Goal: Task Accomplishment & Management: Complete application form

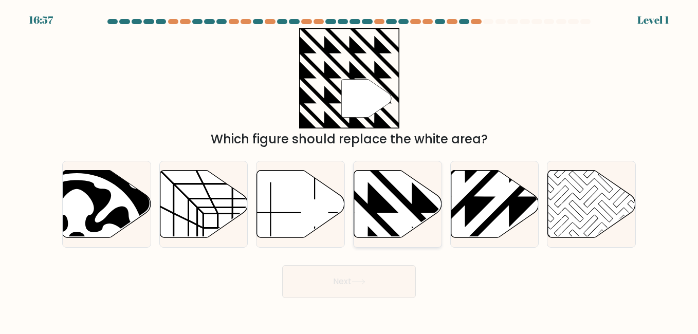
click at [358, 196] on icon at bounding box center [368, 168] width 177 height 177
click at [350, 170] on input "d." at bounding box center [349, 168] width 1 height 3
radio input "true"
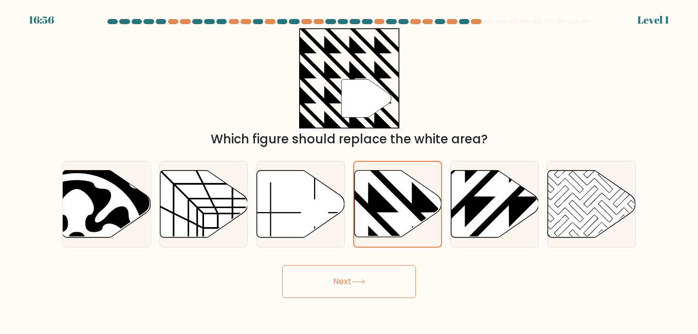
click at [336, 289] on button "Next" at bounding box center [349, 281] width 134 height 33
click at [346, 281] on button "Next" at bounding box center [349, 281] width 134 height 33
click at [347, 279] on button "Next" at bounding box center [349, 281] width 134 height 33
click at [349, 291] on button "Next" at bounding box center [349, 281] width 134 height 33
click at [322, 281] on button "Next" at bounding box center [349, 281] width 134 height 33
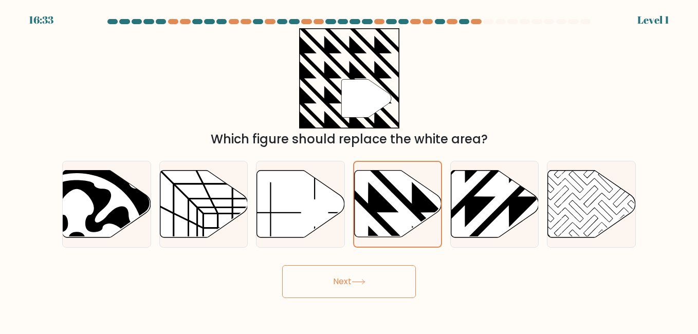
click at [316, 282] on button "Next" at bounding box center [349, 281] width 134 height 33
click at [317, 285] on button "Next" at bounding box center [349, 281] width 134 height 33
click at [368, 285] on button "Next" at bounding box center [349, 281] width 134 height 33
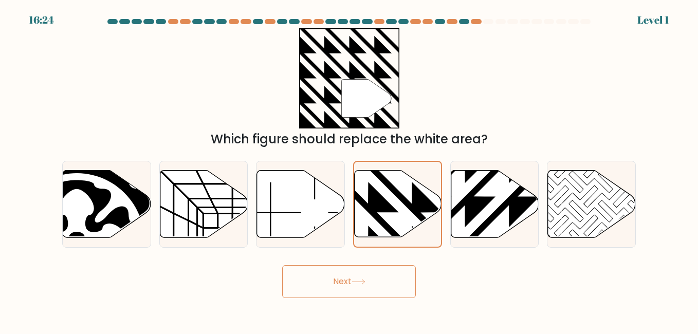
click at [366, 284] on icon at bounding box center [359, 282] width 14 height 6
click at [331, 289] on button "Next" at bounding box center [349, 281] width 134 height 33
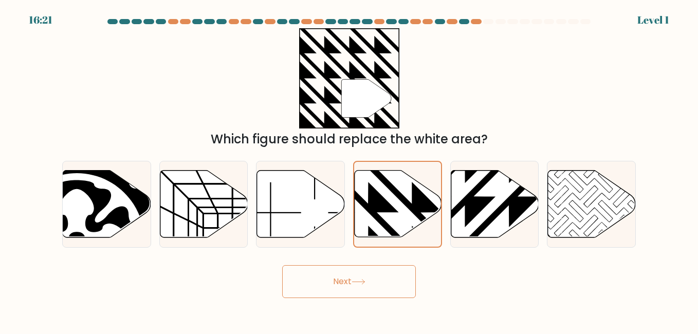
click at [331, 289] on button "Next" at bounding box center [349, 281] width 134 height 33
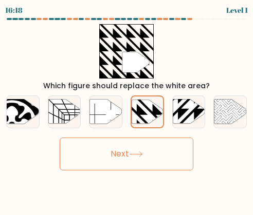
click at [149, 155] on button "Next" at bounding box center [127, 154] width 134 height 33
click at [167, 155] on button "Next" at bounding box center [127, 154] width 134 height 33
click at [154, 156] on button "Next" at bounding box center [127, 154] width 134 height 33
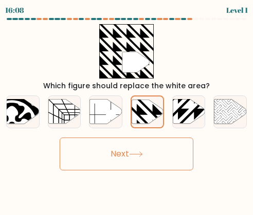
click at [154, 156] on button "Next" at bounding box center [127, 154] width 134 height 33
click at [138, 149] on button "Next" at bounding box center [127, 154] width 134 height 33
click at [156, 96] on div "a. b. c. d." at bounding box center [126, 108] width 249 height 42
click at [149, 109] on icon at bounding box center [147, 112] width 31 height 24
click at [127, 109] on input "d." at bounding box center [127, 109] width 1 height 3
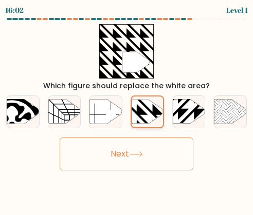
click at [149, 120] on icon at bounding box center [147, 112] width 31 height 24
click at [127, 111] on input "d." at bounding box center [127, 109] width 1 height 3
click at [132, 152] on icon at bounding box center [136, 155] width 14 height 6
click at [139, 140] on button "Next" at bounding box center [127, 154] width 134 height 33
click at [60, 138] on button "Next" at bounding box center [127, 154] width 134 height 33
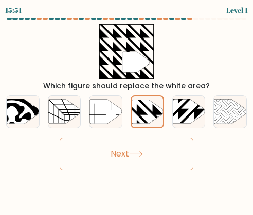
drag, startPoint x: 108, startPoint y: 166, endPoint x: 114, endPoint y: 163, distance: 7.1
click at [109, 166] on button "Next" at bounding box center [127, 154] width 134 height 33
click at [115, 162] on button "Next" at bounding box center [127, 154] width 134 height 33
click at [122, 158] on button "Next" at bounding box center [127, 154] width 134 height 33
click at [123, 157] on button "Next" at bounding box center [127, 154] width 134 height 33
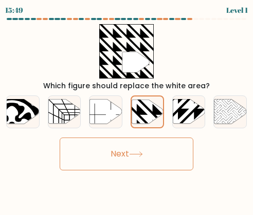
click at [123, 157] on button "Next" at bounding box center [127, 154] width 134 height 33
click at [139, 157] on icon at bounding box center [136, 155] width 14 height 6
click at [60, 138] on button "Next" at bounding box center [127, 154] width 134 height 33
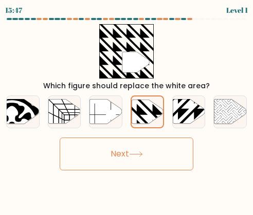
click at [60, 138] on button "Next" at bounding box center [127, 154] width 134 height 33
click at [154, 172] on body "15:39 Level 1" at bounding box center [126, 107] width 253 height 215
click at [150, 166] on button "Next" at bounding box center [127, 154] width 134 height 33
click at [140, 160] on button "Next" at bounding box center [127, 154] width 134 height 33
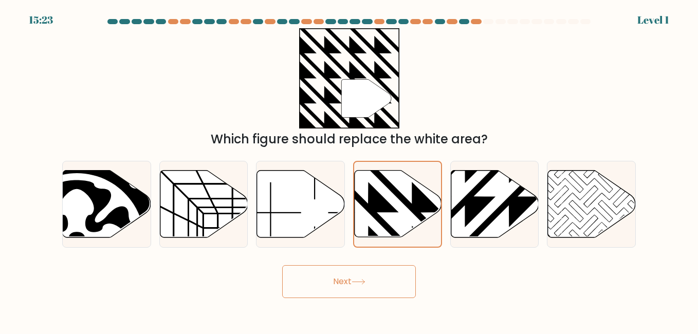
click at [377, 296] on button "Next" at bounding box center [349, 281] width 134 height 33
click at [378, 291] on button "Next" at bounding box center [349, 281] width 134 height 33
click at [378, 290] on button "Next" at bounding box center [349, 281] width 134 height 33
click at [365, 280] on icon at bounding box center [359, 282] width 14 height 6
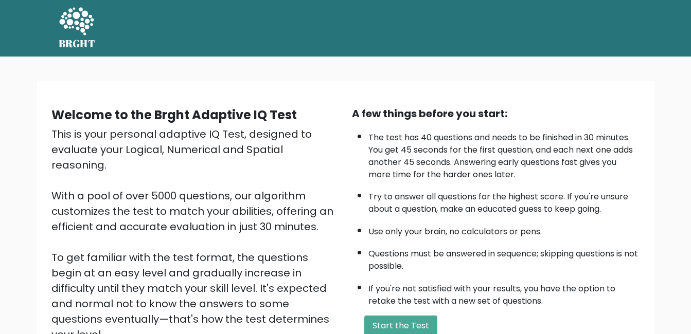
scroll to position [51, 0]
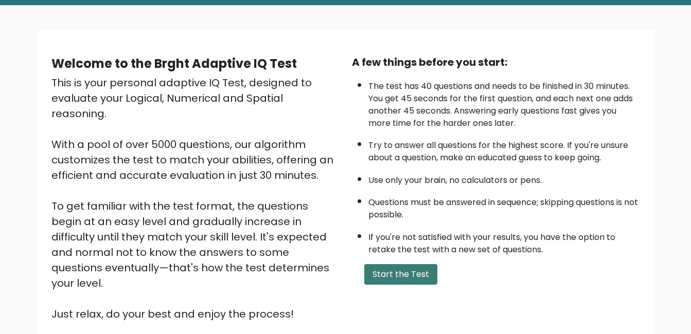
click at [394, 275] on button "Start the Test" at bounding box center [400, 274] width 73 height 21
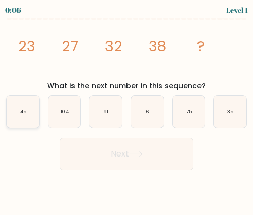
click at [28, 115] on icon "45" at bounding box center [23, 112] width 32 height 32
click at [127, 111] on input "a. 45" at bounding box center [127, 109] width 1 height 3
radio input "true"
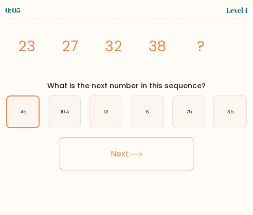
click at [118, 159] on button "Next" at bounding box center [127, 154] width 134 height 33
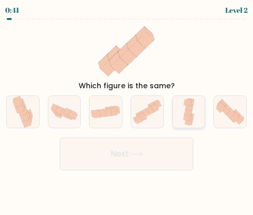
click at [196, 118] on icon at bounding box center [189, 112] width 14 height 32
click at [127, 111] on input "e." at bounding box center [127, 109] width 1 height 3
radio input "true"
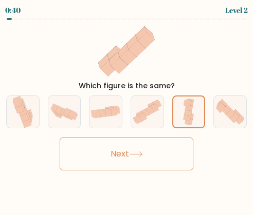
click at [158, 160] on button "Next" at bounding box center [127, 154] width 134 height 33
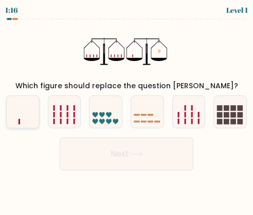
click at [24, 118] on icon at bounding box center [23, 112] width 32 height 27
click at [127, 111] on input "a." at bounding box center [127, 109] width 1 height 3
radio input "true"
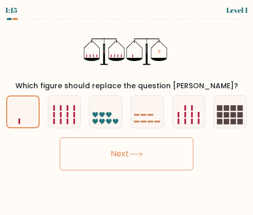
click at [144, 171] on button "Next" at bounding box center [127, 154] width 134 height 33
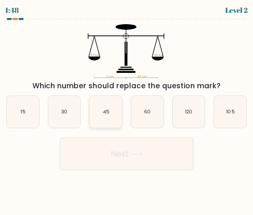
click at [111, 116] on icon "45" at bounding box center [105, 112] width 32 height 32
click at [127, 111] on input "c. 45" at bounding box center [127, 109] width 1 height 3
radio input "true"
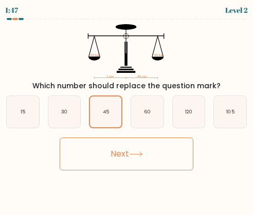
click at [124, 151] on button "Next" at bounding box center [127, 154] width 134 height 33
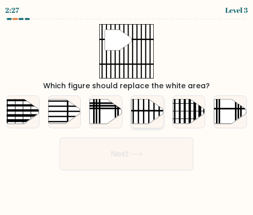
click at [139, 109] on icon at bounding box center [147, 112] width 32 height 25
click at [127, 109] on input "d." at bounding box center [127, 109] width 1 height 3
radio input "true"
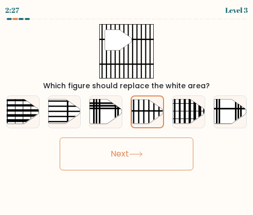
click at [148, 159] on button "Next" at bounding box center [127, 154] width 134 height 33
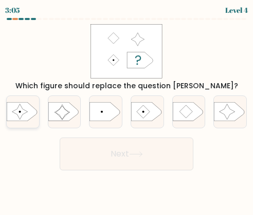
click at [30, 110] on icon at bounding box center [22, 112] width 30 height 19
click at [127, 110] on input "a." at bounding box center [127, 109] width 1 height 3
radio input "true"
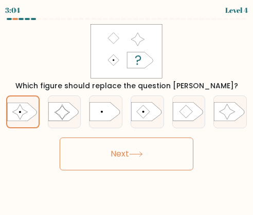
click at [123, 156] on button "Next" at bounding box center [127, 154] width 134 height 33
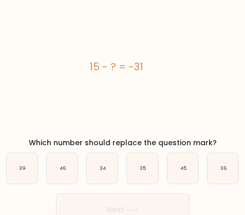
scroll to position [38, 0]
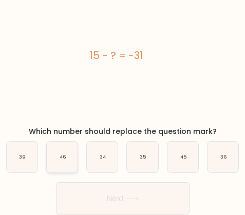
click at [62, 160] on text "46" at bounding box center [63, 157] width 6 height 6
click at [123, 73] on input "b. 46" at bounding box center [123, 71] width 1 height 3
radio input "true"
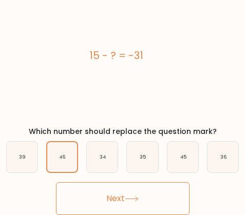
click at [138, 197] on icon at bounding box center [132, 199] width 14 height 6
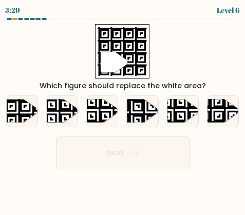
scroll to position [0, 0]
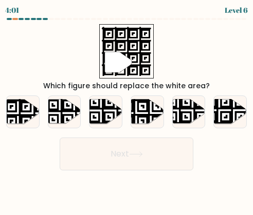
click at [40, 113] on div "a." at bounding box center [23, 112] width 42 height 33
click at [20, 114] on icon at bounding box center [32, 99] width 59 height 59
click at [127, 111] on input "a." at bounding box center [127, 109] width 1 height 3
radio input "true"
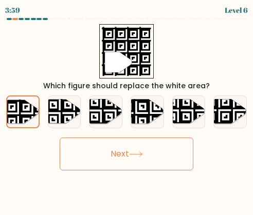
click at [117, 155] on button "Next" at bounding box center [127, 154] width 134 height 33
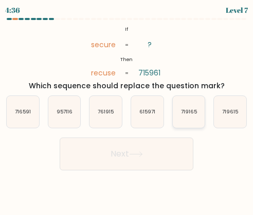
click at [178, 123] on icon "719165" at bounding box center [189, 112] width 32 height 32
click at [127, 111] on input "e. 719165" at bounding box center [127, 109] width 1 height 3
radio input "true"
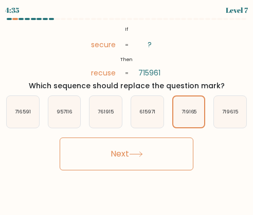
click at [155, 176] on body "4:35 Level 7 If" at bounding box center [126, 107] width 253 height 215
click at [153, 168] on button "Next" at bounding box center [127, 154] width 134 height 33
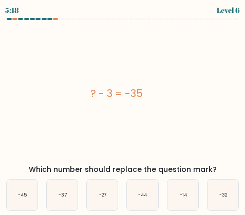
scroll to position [38, 0]
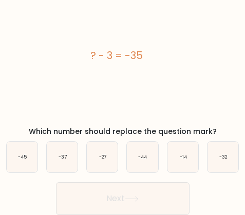
drag, startPoint x: 227, startPoint y: 162, endPoint x: 190, endPoint y: 191, distance: 47.2
click at [227, 161] on icon "-32" at bounding box center [223, 157] width 31 height 31
click at [123, 73] on input "f. -32" at bounding box center [123, 71] width 1 height 3
radio input "true"
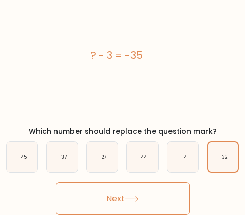
click at [119, 196] on button "Next" at bounding box center [123, 199] width 134 height 33
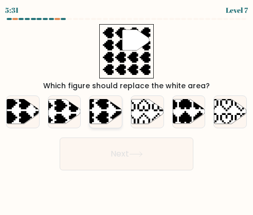
click at [100, 117] on icon at bounding box center [95, 125] width 57 height 57
click at [127, 111] on input "c." at bounding box center [127, 109] width 1 height 3
radio input "true"
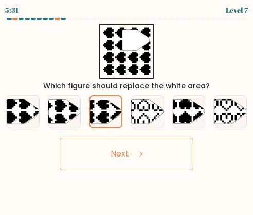
click at [141, 165] on button "Next" at bounding box center [127, 154] width 134 height 33
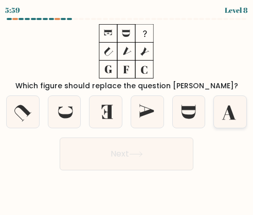
click at [222, 117] on icon at bounding box center [230, 112] width 32 height 32
click at [127, 111] on input "f." at bounding box center [127, 109] width 1 height 3
radio input "true"
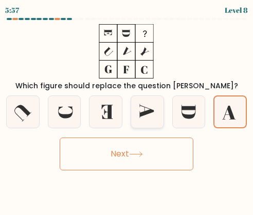
click at [134, 113] on icon at bounding box center [147, 112] width 32 height 32
click at [127, 111] on input "d." at bounding box center [127, 109] width 1 height 3
radio input "true"
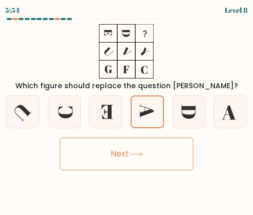
click at [164, 150] on button "Next" at bounding box center [127, 154] width 134 height 33
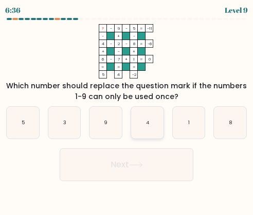
click at [154, 129] on icon "4" at bounding box center [147, 123] width 32 height 32
click at [127, 111] on input "d. 4" at bounding box center [127, 109] width 1 height 3
radio input "true"
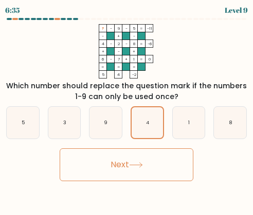
click at [160, 165] on button "Next" at bounding box center [127, 165] width 134 height 33
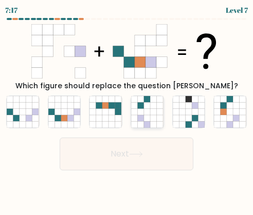
click at [138, 113] on icon at bounding box center [141, 112] width 6 height 6
click at [127, 111] on input "d." at bounding box center [127, 109] width 1 height 3
radio input "true"
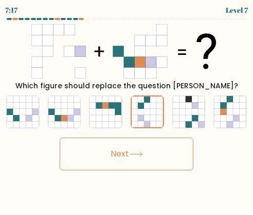
click at [143, 157] on icon at bounding box center [136, 155] width 14 height 6
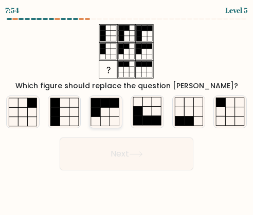
click at [101, 105] on rect at bounding box center [105, 102] width 9 height 9
click at [127, 108] on input "c." at bounding box center [127, 109] width 1 height 3
radio input "true"
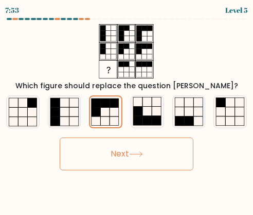
click at [141, 153] on icon at bounding box center [136, 155] width 14 height 6
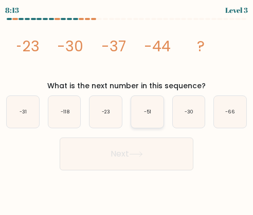
click at [150, 120] on icon "-51" at bounding box center [147, 112] width 32 height 32
click at [127, 111] on input "d. -51" at bounding box center [127, 109] width 1 height 3
radio input "true"
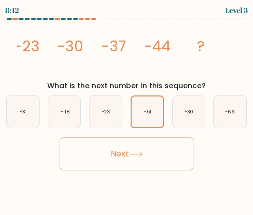
click at [149, 164] on button "Next" at bounding box center [127, 154] width 134 height 33
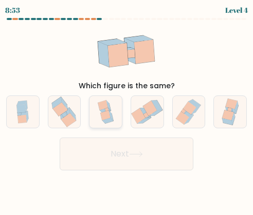
click at [89, 122] on div at bounding box center [105, 112] width 33 height 33
click at [127, 111] on input "c." at bounding box center [127, 109] width 1 height 3
radio input "true"
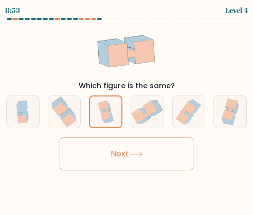
drag, startPoint x: 99, startPoint y: 140, endPoint x: 96, endPoint y: 153, distance: 12.7
click at [100, 141] on button "Next" at bounding box center [127, 154] width 134 height 33
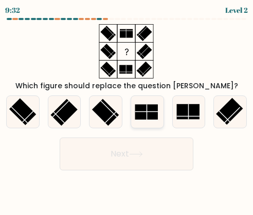
click at [144, 118] on rect at bounding box center [146, 111] width 23 height 15
click at [127, 111] on input "d." at bounding box center [127, 109] width 1 height 3
radio input "true"
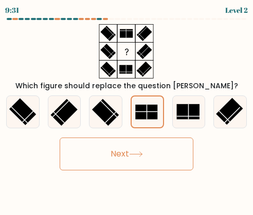
click at [143, 154] on icon at bounding box center [136, 155] width 14 height 6
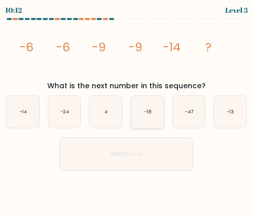
click at [142, 120] on icon "-18" at bounding box center [147, 112] width 32 height 32
click at [127, 111] on input "d. -18" at bounding box center [127, 109] width 1 height 3
radio input "true"
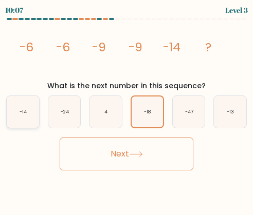
click at [9, 113] on icon "-14" at bounding box center [23, 112] width 32 height 32
click at [127, 111] on input "a. -14" at bounding box center [127, 109] width 1 height 3
radio input "true"
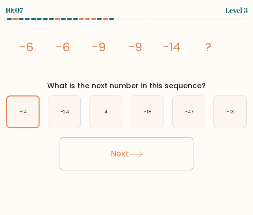
click at [121, 158] on button "Next" at bounding box center [127, 154] width 134 height 33
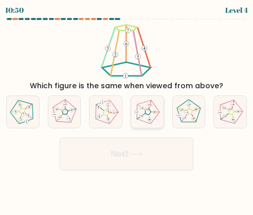
click at [136, 118] on icon at bounding box center [147, 112] width 26 height 26
click at [127, 111] on input "d." at bounding box center [127, 109] width 1 height 3
radio input "true"
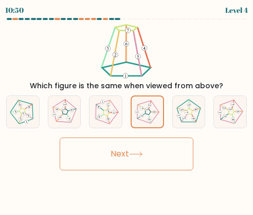
click at [130, 160] on button "Next" at bounding box center [127, 154] width 134 height 33
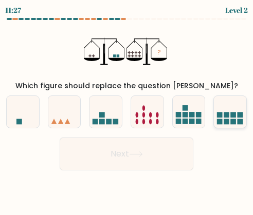
click at [216, 128] on div at bounding box center [229, 112] width 33 height 33
click at [127, 111] on input "f." at bounding box center [127, 109] width 1 height 3
radio input "true"
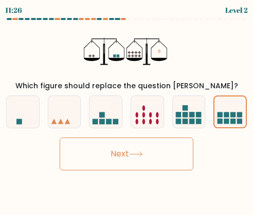
click at [128, 159] on button "Next" at bounding box center [127, 154] width 134 height 33
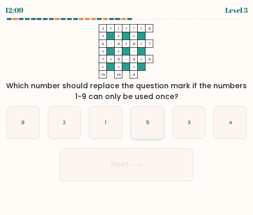
click at [134, 132] on icon "5" at bounding box center [147, 123] width 32 height 32
click at [127, 111] on input "d. 5" at bounding box center [127, 109] width 1 height 3
radio input "true"
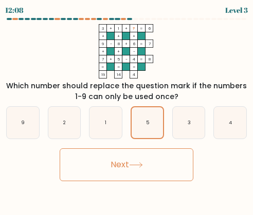
click at [124, 166] on button "Next" at bounding box center [127, 165] width 134 height 33
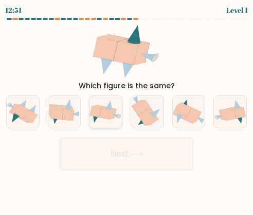
click at [98, 116] on icon at bounding box center [96, 112] width 12 height 11
click at [127, 111] on input "c." at bounding box center [127, 109] width 1 height 3
radio input "true"
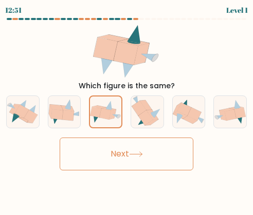
click at [134, 164] on button "Next" at bounding box center [127, 154] width 134 height 33
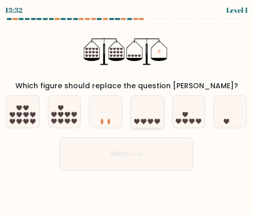
click at [149, 123] on icon at bounding box center [147, 112] width 32 height 27
click at [127, 111] on input "d." at bounding box center [127, 109] width 1 height 3
radio input "true"
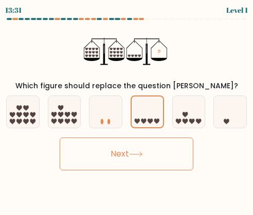
click at [154, 165] on button "Next" at bounding box center [127, 154] width 134 height 33
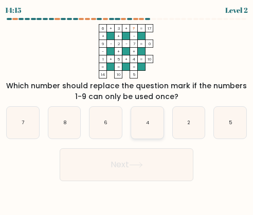
click at [145, 131] on icon "4" at bounding box center [147, 123] width 32 height 32
click at [127, 111] on input "d. 4" at bounding box center [127, 109] width 1 height 3
radio input "true"
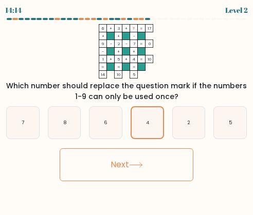
click at [142, 164] on icon at bounding box center [136, 165] width 12 height 5
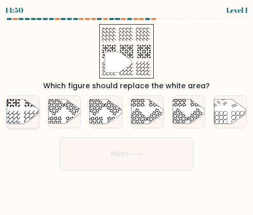
click at [33, 119] on icon at bounding box center [23, 111] width 32 height 25
click at [127, 111] on input "a." at bounding box center [127, 109] width 1 height 3
radio input "true"
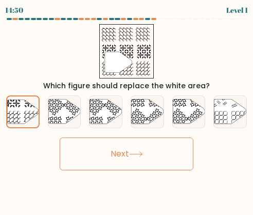
click at [109, 155] on button "Next" at bounding box center [127, 154] width 134 height 33
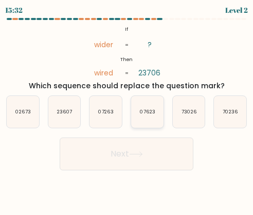
click at [131, 122] on icon "07623" at bounding box center [147, 112] width 32 height 32
click at [127, 111] on input "d. 07623" at bounding box center [127, 109] width 1 height 3
radio input "true"
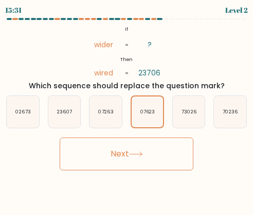
click at [115, 156] on button "Next" at bounding box center [127, 154] width 134 height 33
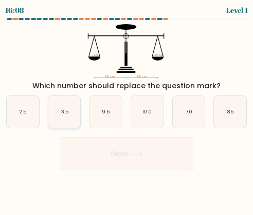
click at [70, 117] on icon "3.5" at bounding box center [64, 112] width 32 height 32
click at [127, 111] on input "b. 3.5" at bounding box center [127, 109] width 1 height 3
radio input "true"
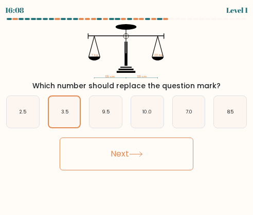
click at [143, 150] on button "Next" at bounding box center [127, 154] width 134 height 33
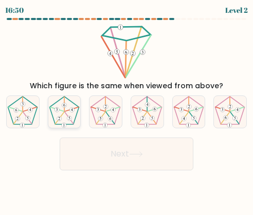
drag, startPoint x: 61, startPoint y: 101, endPoint x: 55, endPoint y: 98, distance: 6.9
click at [55, 98] on icon at bounding box center [64, 112] width 32 height 32
click at [127, 108] on input "b." at bounding box center [127, 109] width 1 height 3
radio input "true"
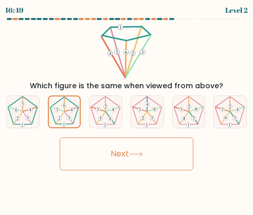
click at [112, 157] on button "Next" at bounding box center [127, 154] width 134 height 33
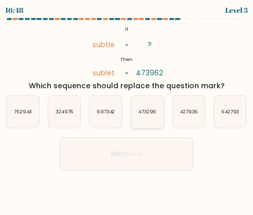
click at [131, 116] on icon "473296" at bounding box center [147, 112] width 32 height 32
click at [127, 111] on input "d. 473296" at bounding box center [127, 109] width 1 height 3
radio input "true"
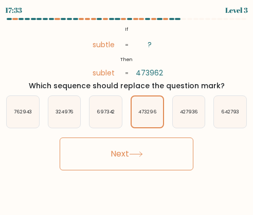
click at [139, 158] on button "Next" at bounding box center [127, 154] width 134 height 33
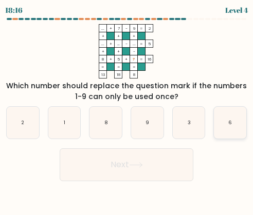
click at [220, 128] on icon "6" at bounding box center [230, 123] width 32 height 32
click at [127, 111] on input "f. 6" at bounding box center [127, 109] width 1 height 3
radio input "true"
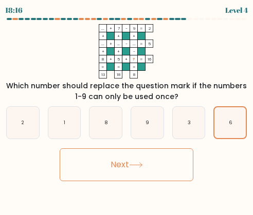
click at [210, 171] on div "Next" at bounding box center [126, 162] width 253 height 38
click at [162, 166] on button "Next" at bounding box center [127, 165] width 134 height 33
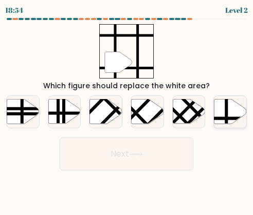
click at [227, 112] on line at bounding box center [227, 98] width 0 height 65
click at [127, 111] on input "f." at bounding box center [127, 109] width 1 height 3
radio input "true"
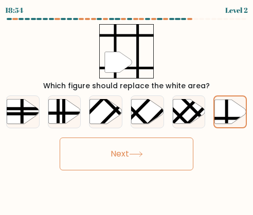
click at [169, 155] on button "Next" at bounding box center [127, 154] width 134 height 33
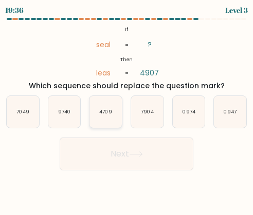
click at [115, 117] on icon "4709" at bounding box center [105, 112] width 32 height 32
click at [127, 111] on input "c. 4709" at bounding box center [127, 109] width 1 height 3
radio input "true"
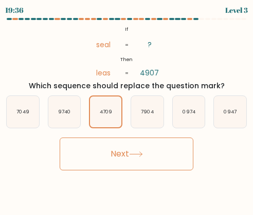
click at [138, 166] on button "Next" at bounding box center [127, 154] width 134 height 33
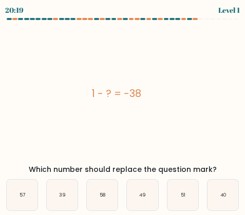
scroll to position [38, 0]
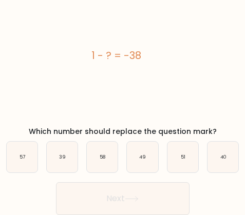
drag, startPoint x: 64, startPoint y: 160, endPoint x: 112, endPoint y: 192, distance: 57.5
click at [64, 152] on icon "39" at bounding box center [62, 157] width 31 height 31
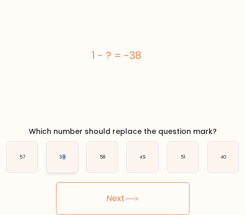
drag, startPoint x: 112, startPoint y: 192, endPoint x: 71, endPoint y: 171, distance: 45.8
click at [114, 193] on button "Next" at bounding box center [123, 199] width 134 height 33
click at [75, 157] on icon "39" at bounding box center [62, 157] width 31 height 31
click at [123, 73] on input "b. 39" at bounding box center [123, 71] width 1 height 3
radio input "true"
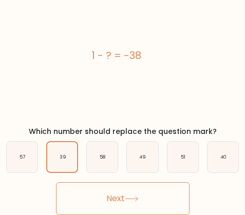
click at [92, 185] on button "Next" at bounding box center [123, 199] width 134 height 33
click at [99, 196] on button "Next" at bounding box center [123, 199] width 134 height 33
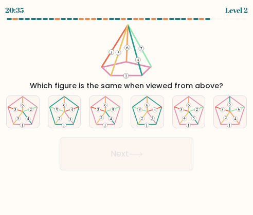
click at [210, 114] on div "a. b. c." at bounding box center [126, 108] width 249 height 42
drag, startPoint x: 210, startPoint y: 114, endPoint x: 199, endPoint y: 129, distance: 19.0
click at [214, 113] on icon at bounding box center [230, 112] width 32 height 32
click at [127, 111] on input "f." at bounding box center [127, 109] width 1 height 3
radio input "true"
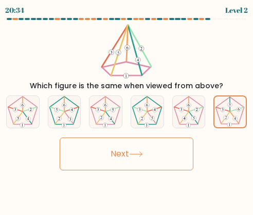
click at [175, 159] on button "Next" at bounding box center [127, 154] width 134 height 33
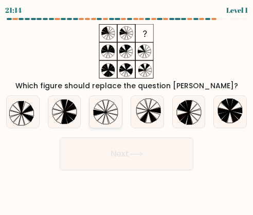
click at [109, 114] on icon at bounding box center [105, 112] width 32 height 32
click at [127, 111] on input "c." at bounding box center [127, 109] width 1 height 3
radio input "true"
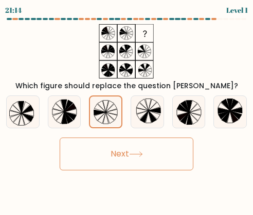
click at [114, 146] on button "Next" at bounding box center [127, 154] width 134 height 33
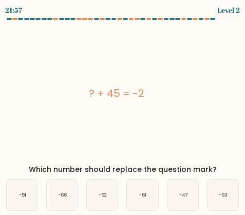
scroll to position [38, 0]
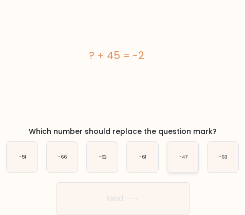
click at [184, 164] on icon "-47" at bounding box center [183, 157] width 31 height 31
click at [123, 73] on input "e. -47" at bounding box center [123, 71] width 1 height 3
radio input "true"
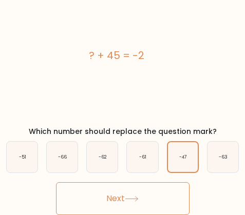
click at [156, 192] on button "Next" at bounding box center [123, 199] width 134 height 33
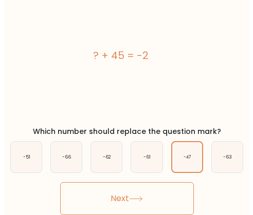
scroll to position [0, 0]
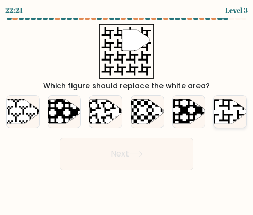
click at [224, 111] on icon at bounding box center [230, 112] width 32 height 25
click at [127, 111] on input "f." at bounding box center [127, 109] width 1 height 3
radio input "true"
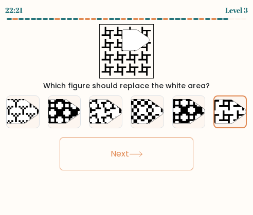
click at [130, 167] on button "Next" at bounding box center [127, 154] width 134 height 33
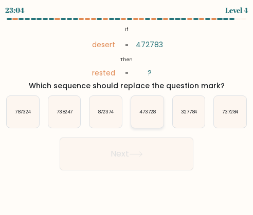
click at [144, 119] on icon "473728" at bounding box center [147, 112] width 32 height 32
click at [127, 111] on input "d. 473728" at bounding box center [127, 109] width 1 height 3
radio input "true"
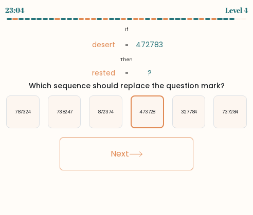
click at [153, 155] on button "Next" at bounding box center [127, 154] width 134 height 33
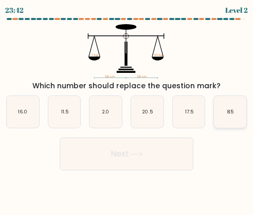
click at [214, 112] on icon "8.5" at bounding box center [230, 112] width 32 height 32
click at [127, 111] on input "f. 8.5" at bounding box center [127, 109] width 1 height 3
radio input "true"
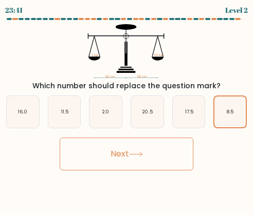
click at [171, 153] on button "Next" at bounding box center [127, 154] width 134 height 33
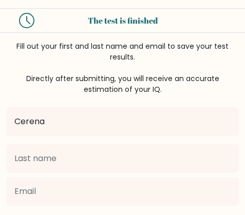
type input "Cerena"
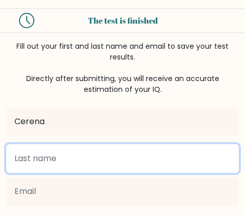
click at [14, 157] on input "text" at bounding box center [122, 159] width 233 height 29
type input "Cusit"
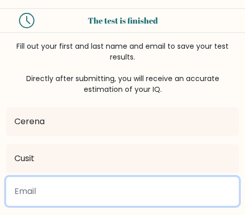
type input "cerenaglp1@gmail.com"
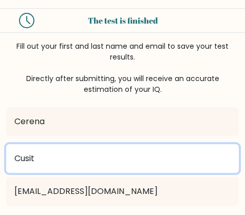
scroll to position [100, 0]
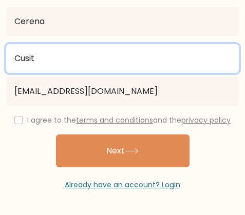
type input "Cusit"
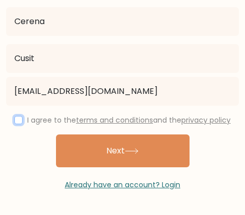
click at [16, 119] on input "checkbox" at bounding box center [18, 120] width 8 height 8
checkbox input "true"
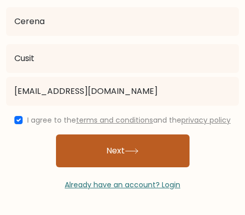
click at [147, 156] on button "Next" at bounding box center [123, 151] width 134 height 33
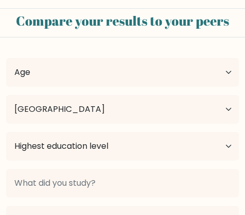
select select "PH"
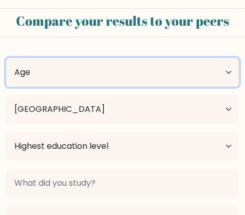
click at [230, 71] on select "Age Under [DEMOGRAPHIC_DATA] [DEMOGRAPHIC_DATA] [DEMOGRAPHIC_DATA] [DEMOGRAPHIC…" at bounding box center [122, 72] width 233 height 29
select select "25_34"
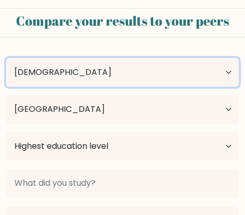
click at [6, 58] on select "Age Under [DEMOGRAPHIC_DATA] [DEMOGRAPHIC_DATA] [DEMOGRAPHIC_DATA] [DEMOGRAPHIC…" at bounding box center [122, 72] width 233 height 29
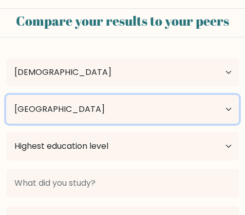
click at [182, 123] on select "Country Afghanistan Albania Algeria American Samoa Andorra Angola Anguilla Anta…" at bounding box center [122, 109] width 233 height 29
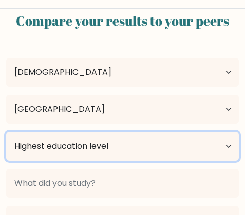
click at [188, 149] on select "Highest education level No schooling Primary Lower Secondary Upper Secondary Oc…" at bounding box center [122, 146] width 233 height 29
select select "bachelors_degree"
click at [6, 132] on select "Highest education level No schooling Primary Lower Secondary Upper Secondary Oc…" at bounding box center [122, 146] width 233 height 29
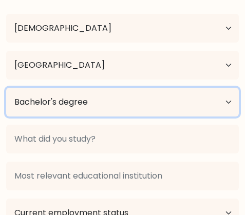
scroll to position [103, 0]
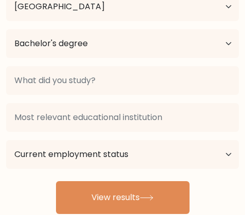
click at [165, 101] on div at bounding box center [122, 117] width 245 height 37
click at [166, 97] on div at bounding box center [122, 80] width 245 height 37
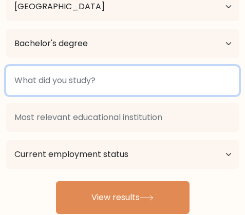
click at [166, 93] on input at bounding box center [122, 80] width 233 height 29
type input "Iloilo Doctor's College"
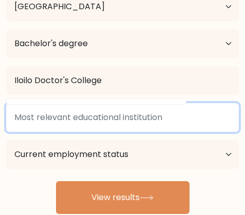
click at [146, 125] on input at bounding box center [122, 117] width 233 height 29
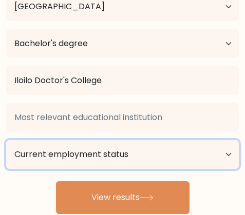
click at [131, 152] on select "Current employment status Employed Student Retired Other / prefer not to answer" at bounding box center [122, 154] width 233 height 29
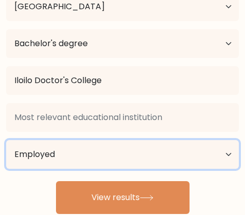
click at [6, 140] on select "Current employment status Employed Student Retired Other / prefer not to answer" at bounding box center [122, 154] width 233 height 29
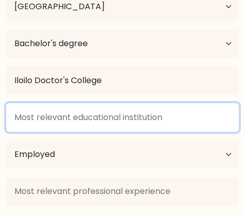
click at [134, 126] on input at bounding box center [122, 117] width 233 height 29
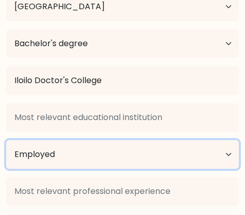
click at [123, 155] on select "Current employment status Employed Student Retired Other / prefer not to answer" at bounding box center [122, 154] width 233 height 29
select select "other"
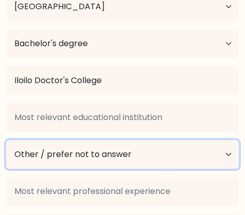
click at [6, 140] on select "Current employment status Employed Student Retired Other / prefer not to answer" at bounding box center [122, 154] width 233 height 29
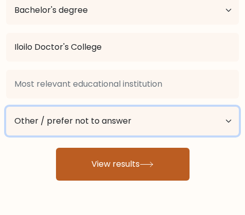
scroll to position [154, 0]
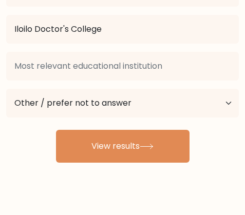
click at [115, 88] on div "Current employment status Employed Student Retired Other / prefer not to answer" at bounding box center [122, 103] width 245 height 37
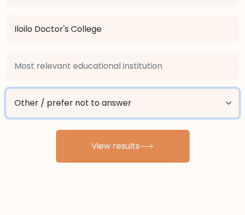
click at [117, 94] on select "Current employment status Employed Student Retired Other / prefer not to answer" at bounding box center [122, 103] width 233 height 29
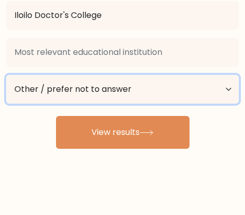
scroll to position [174, 0]
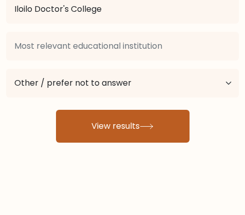
click at [103, 123] on button "View results" at bounding box center [123, 126] width 134 height 33
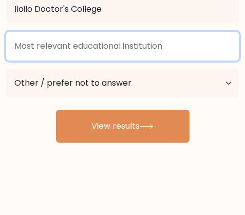
click at [199, 41] on input at bounding box center [122, 46] width 233 height 29
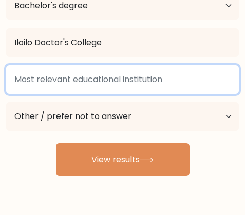
scroll to position [123, 0]
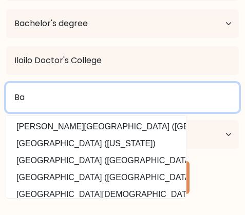
type input "B"
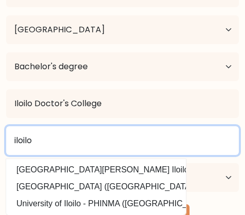
scroll to position [71, 0]
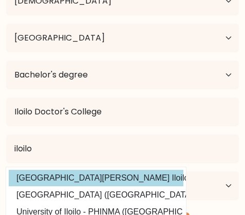
click at [123, 175] on div "iloilo St. Paul University Iloilo (Philippines) Iloilo Science and Technology U…" at bounding box center [122, 168] width 245 height 74
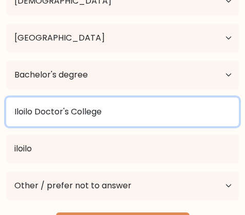
click at [141, 110] on input "Iloilo Doctor's College" at bounding box center [122, 112] width 233 height 29
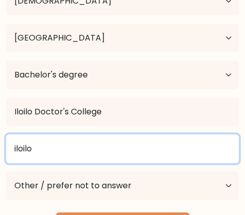
click at [123, 147] on input "iloilo" at bounding box center [122, 149] width 233 height 29
type input "i"
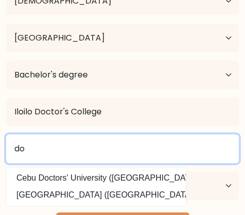
type input "d"
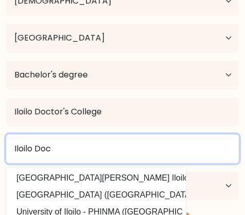
type input "Iloilo Doc"
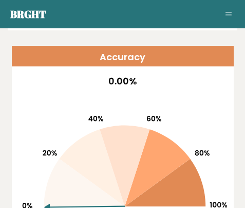
scroll to position [771, 0]
